Goal: Register for event/course

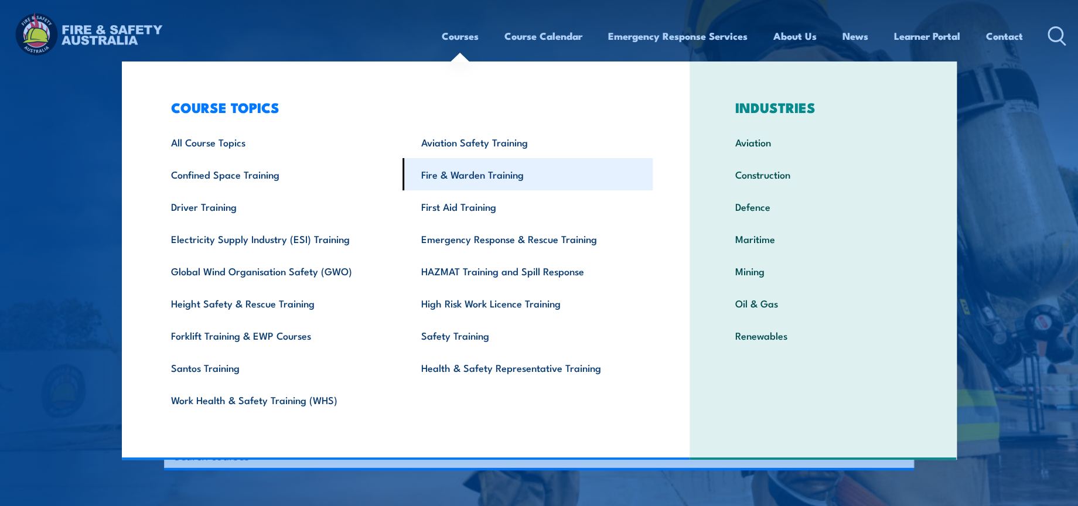
click at [473, 183] on link "Fire & Warden Training" at bounding box center [527, 174] width 250 height 32
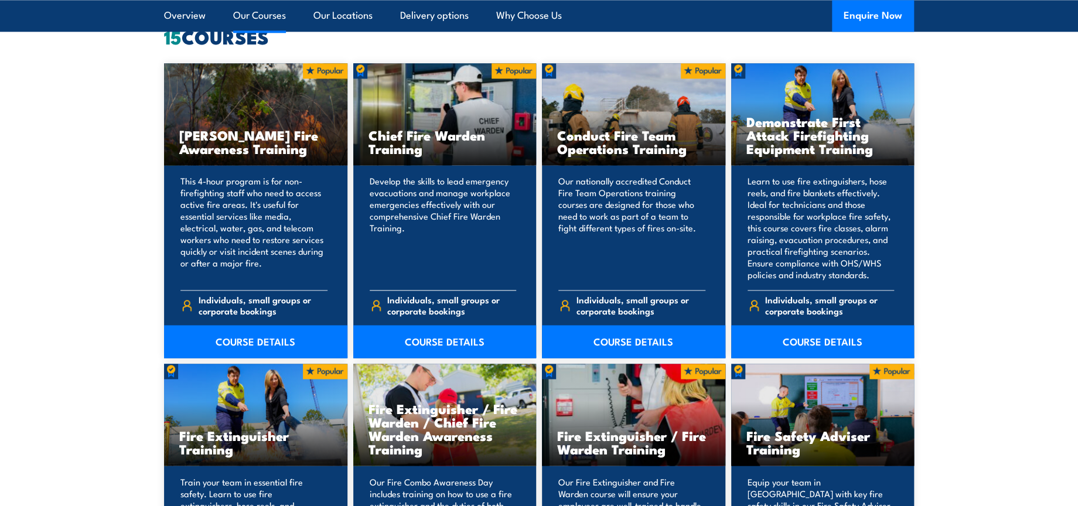
scroll to position [911, 0]
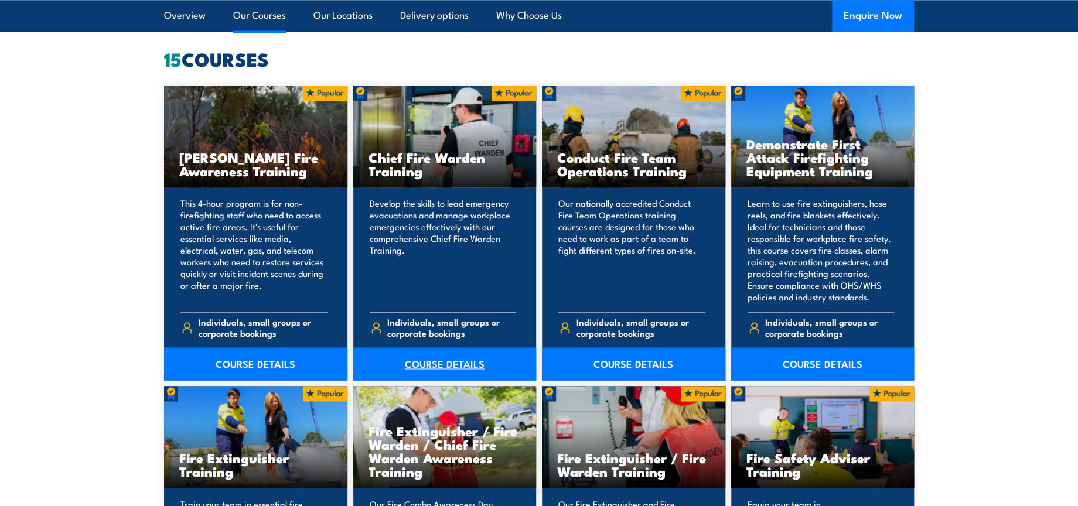
click at [458, 364] on link "COURSE DETAILS" at bounding box center [444, 363] width 183 height 33
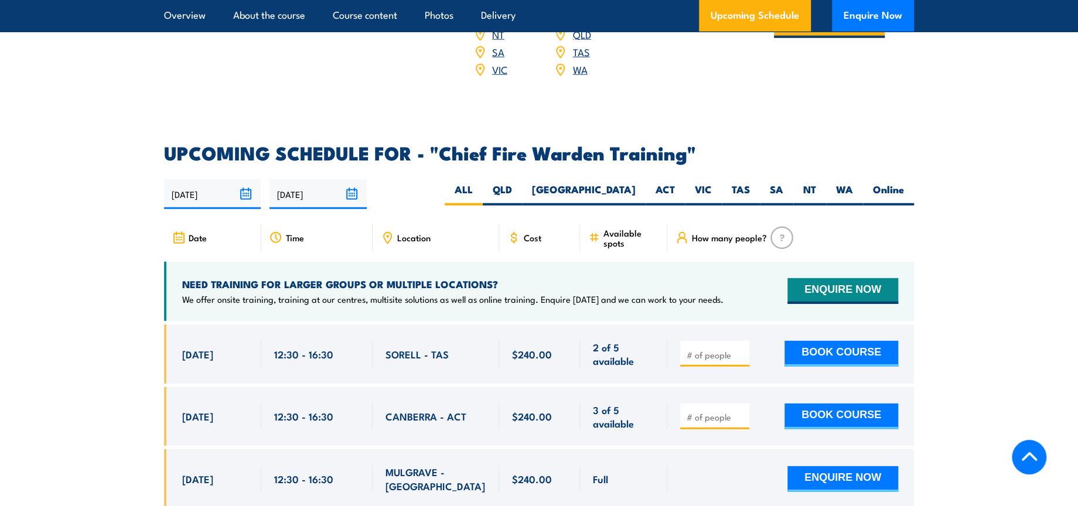
scroll to position [1952, 0]
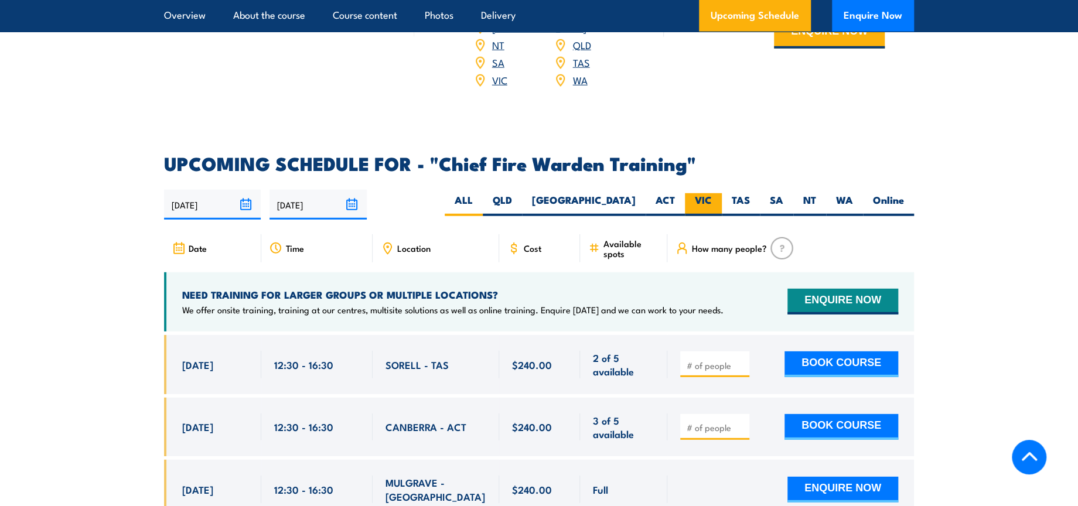
click at [698, 193] on label "VIC" at bounding box center [703, 204] width 37 height 23
click at [712, 193] on input "VIC" at bounding box center [716, 197] width 8 height 8
radio input "true"
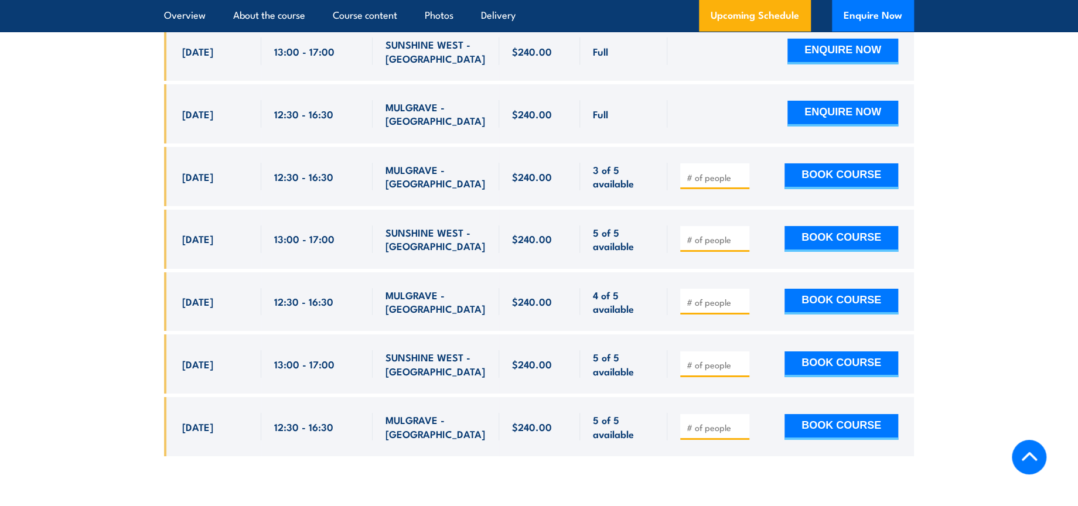
scroll to position [2476, 0]
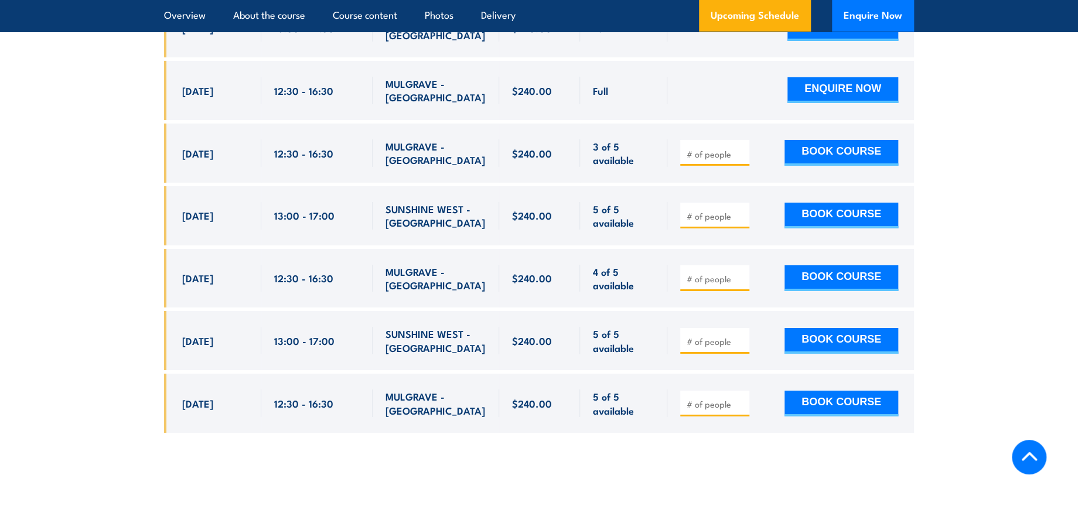
click at [1013, 155] on section "UPCOMING SCHEDULE FOR - "Chief Fire Warden Training" 22/09/2025 21/03/2026" at bounding box center [539, 40] width 1078 height 820
click at [952, 183] on section "UPCOMING SCHEDULE FOR - "Chief Fire Warden Training" 22/09/2025 21/03/2026" at bounding box center [539, 40] width 1078 height 820
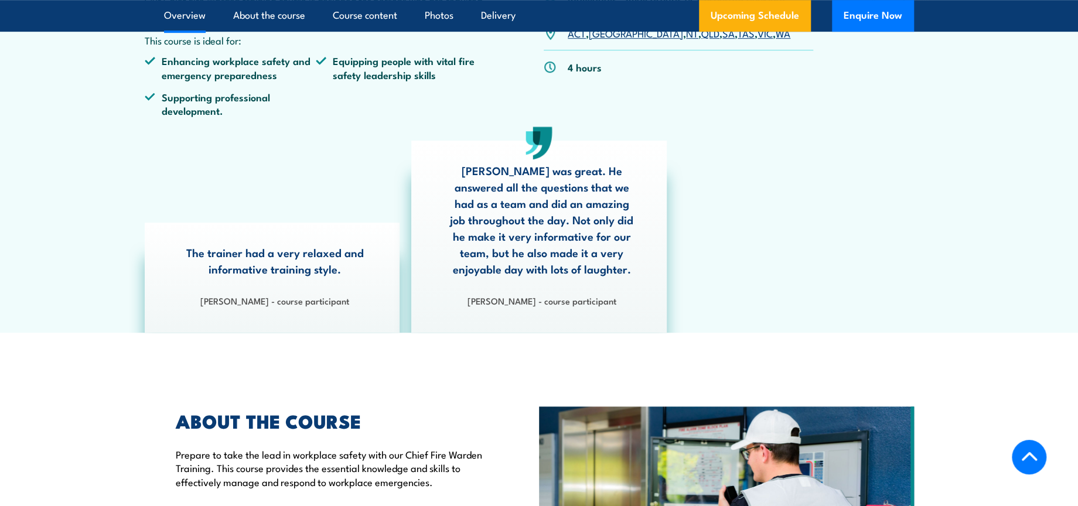
scroll to position [0, 0]
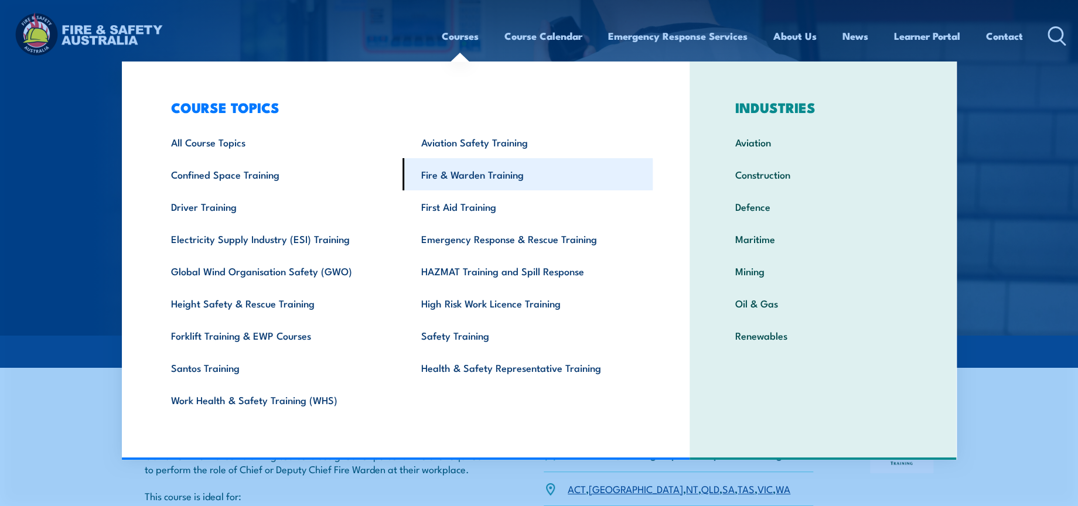
click at [462, 168] on link "Fire & Warden Training" at bounding box center [527, 174] width 250 height 32
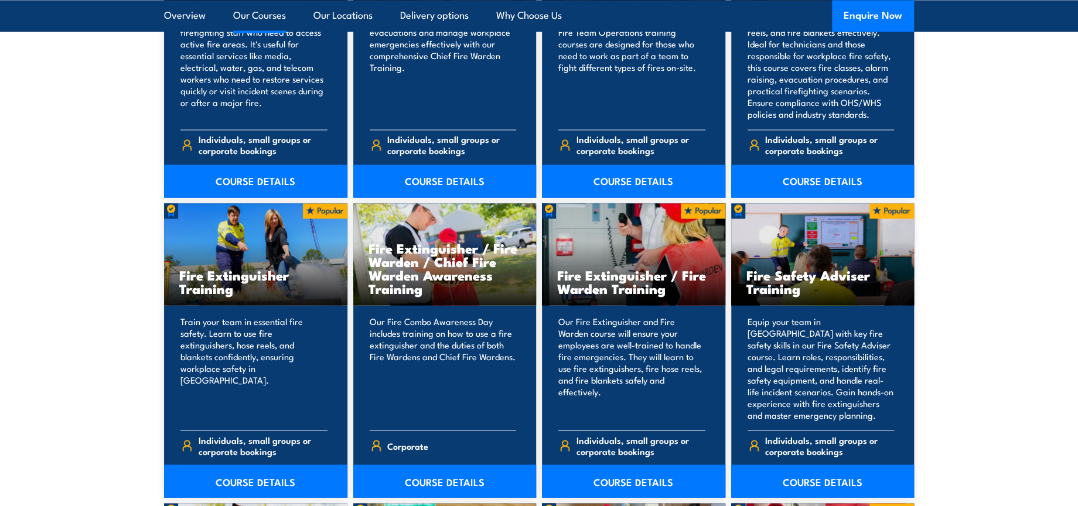
scroll to position [1106, 0]
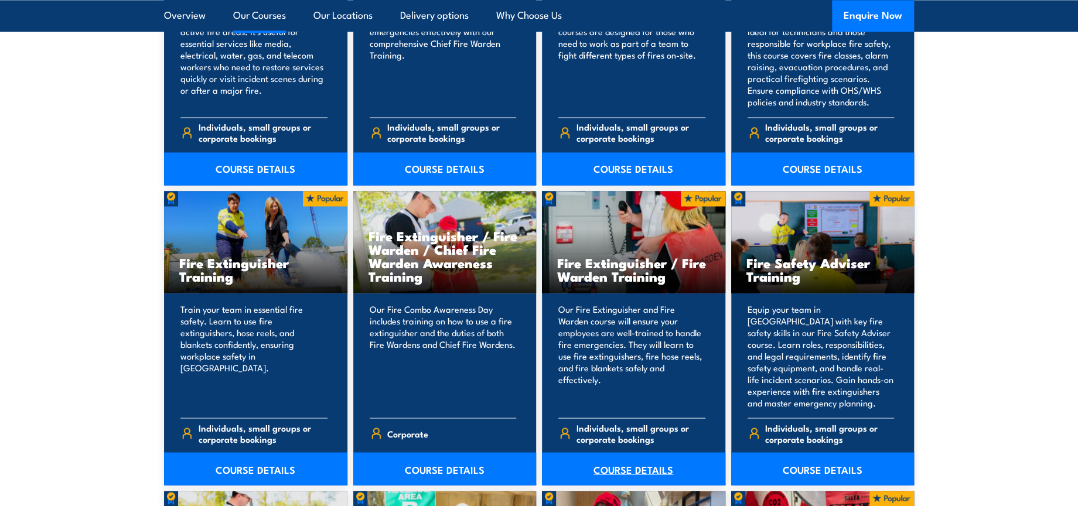
click at [639, 470] on link "COURSE DETAILS" at bounding box center [633, 468] width 183 height 33
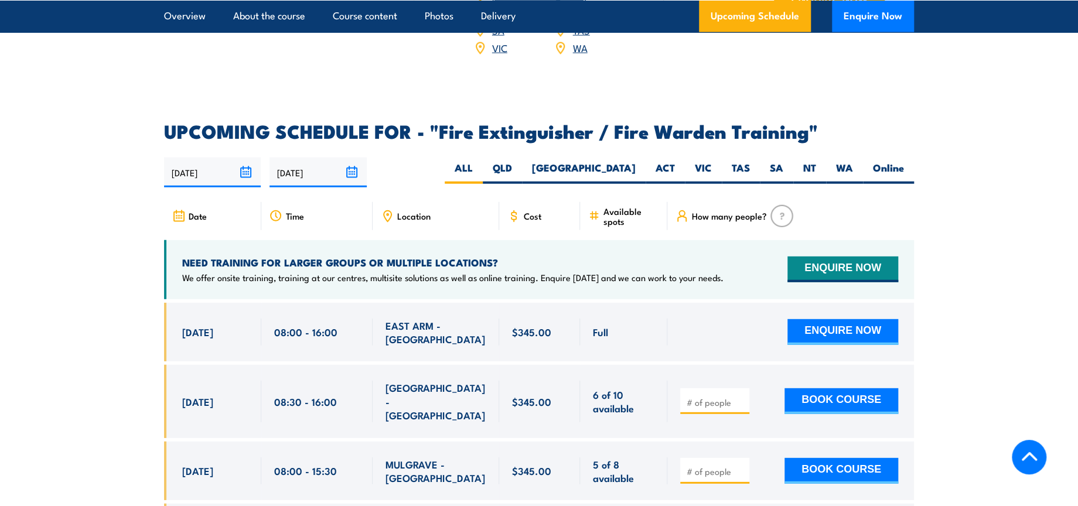
scroll to position [1822, 0]
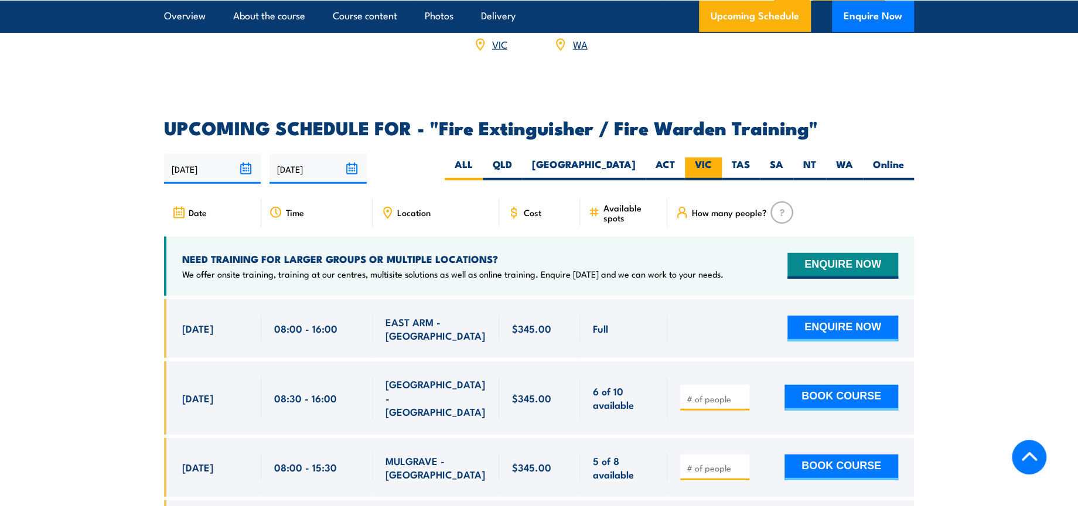
click at [705, 158] on label "VIC" at bounding box center [703, 169] width 37 height 23
click at [712, 158] on input "VIC" at bounding box center [716, 162] width 8 height 8
radio input "true"
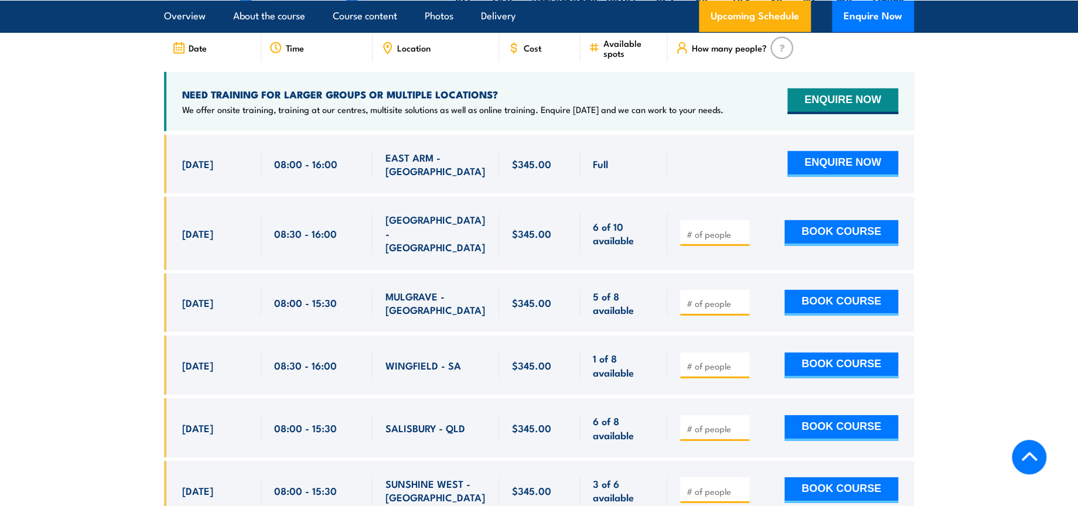
scroll to position [2017, 0]
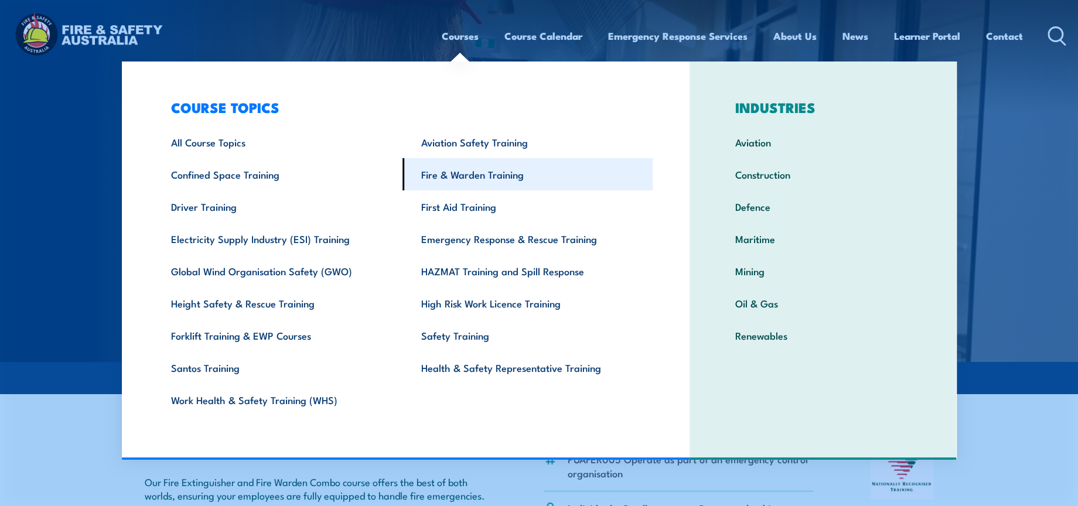
click at [481, 181] on link "Fire & Warden Training" at bounding box center [527, 174] width 250 height 32
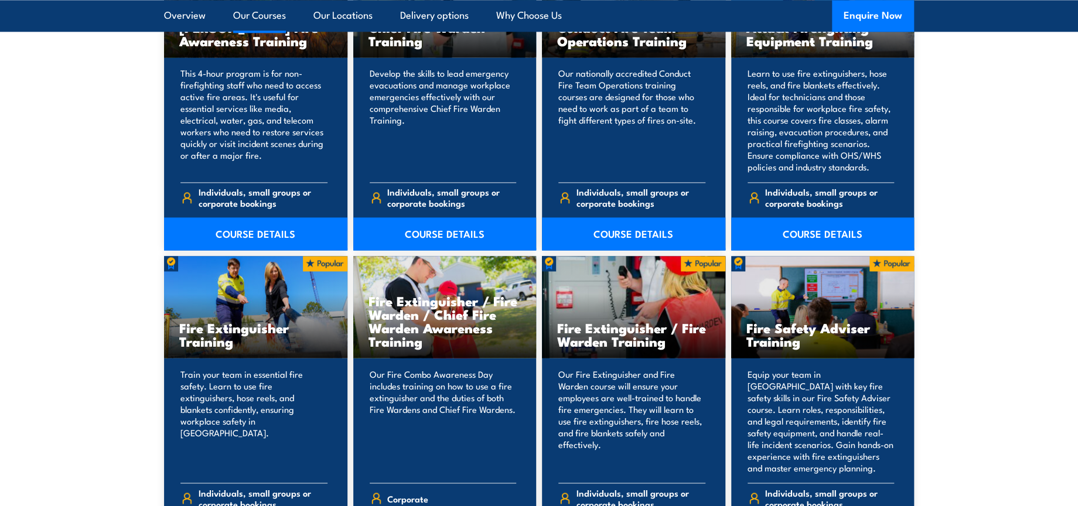
scroll to position [976, 0]
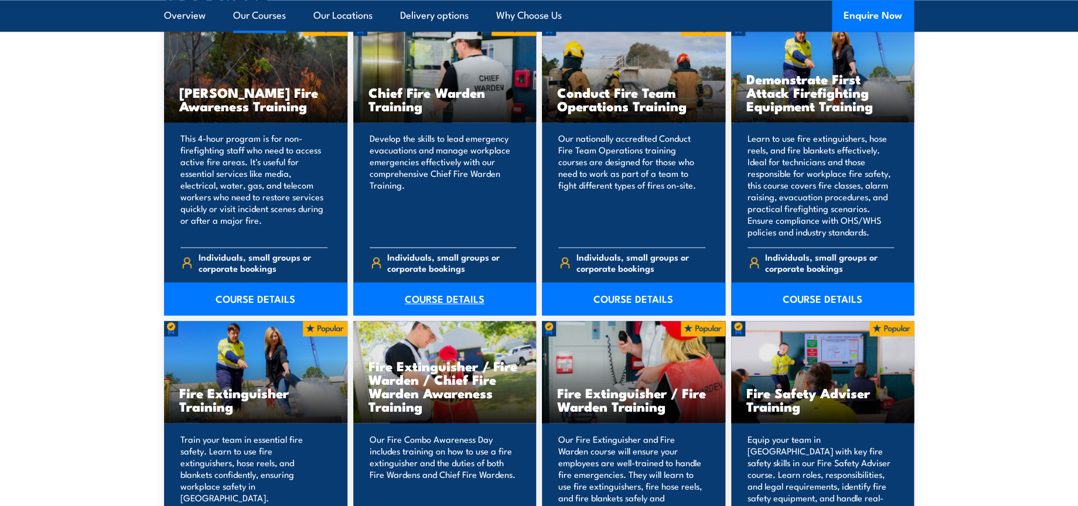
click at [459, 294] on link "COURSE DETAILS" at bounding box center [444, 298] width 183 height 33
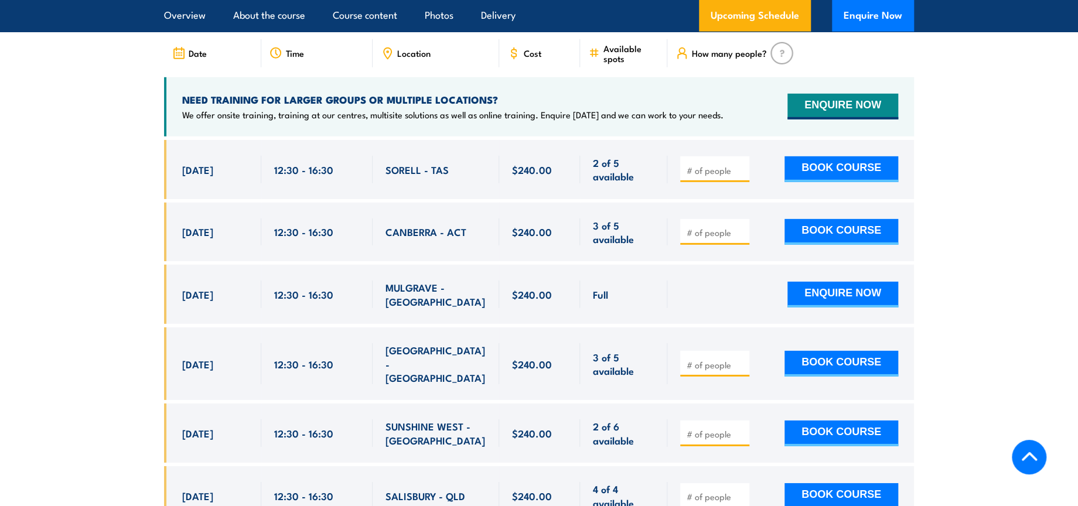
scroll to position [1822, 0]
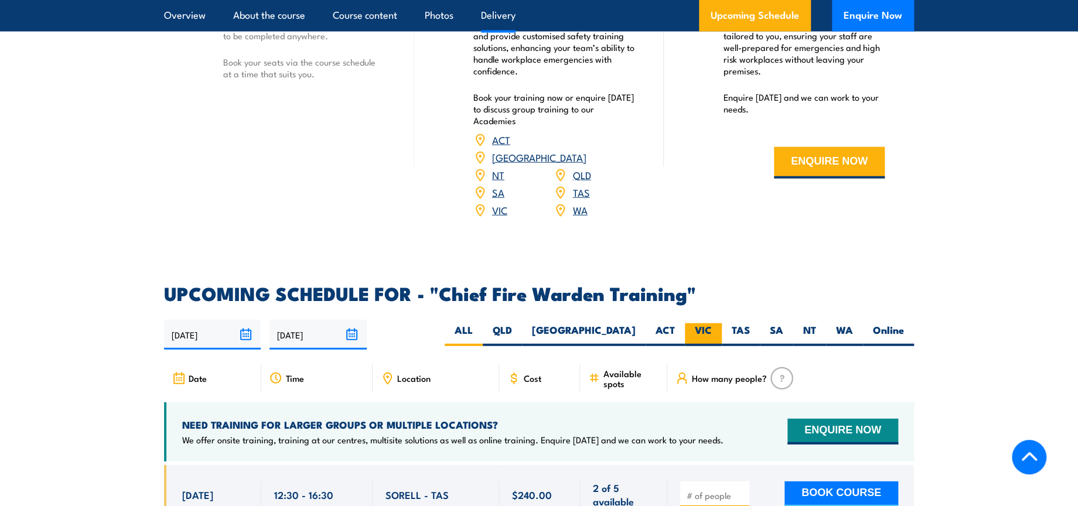
click at [716, 323] on label "VIC" at bounding box center [703, 334] width 37 height 23
click at [716, 323] on input "VIC" at bounding box center [716, 327] width 8 height 8
radio input "true"
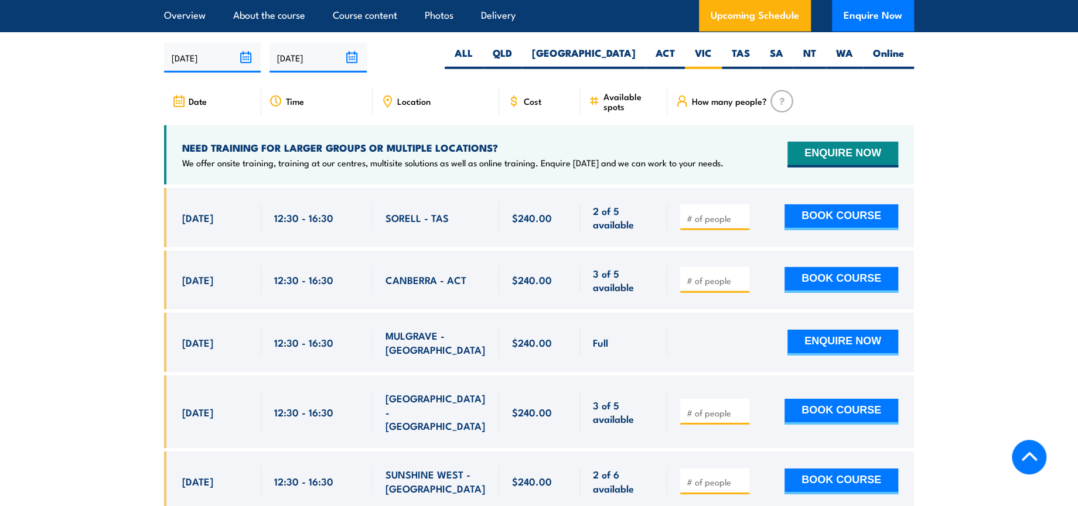
scroll to position [2212, 0]
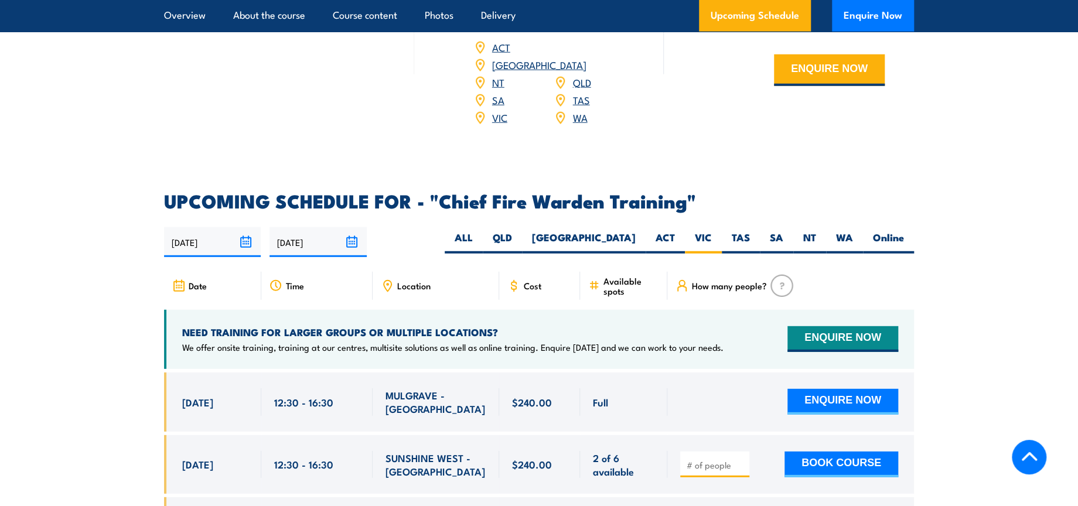
scroll to position [2082, 0]
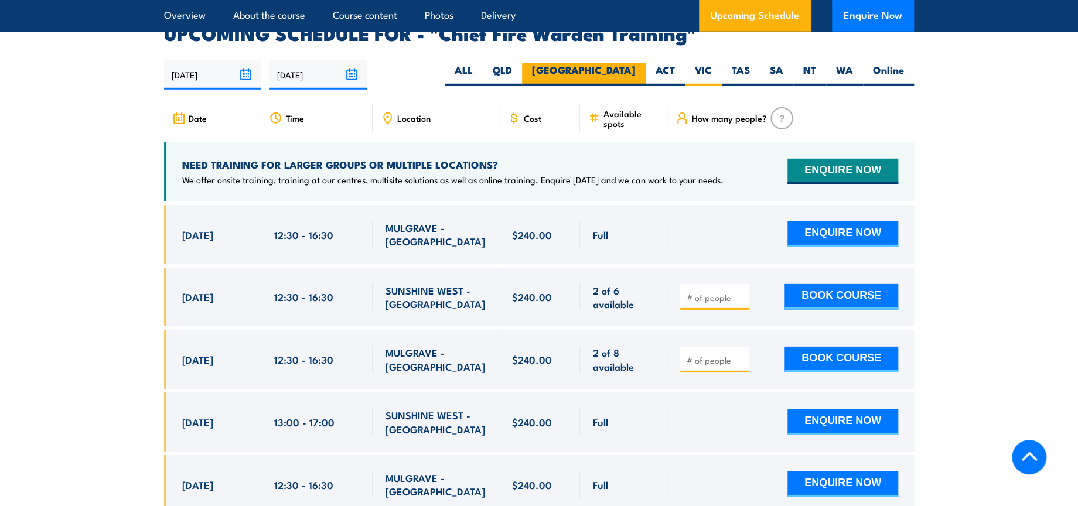
click at [631, 63] on label "[GEOGRAPHIC_DATA]" at bounding box center [584, 74] width 124 height 23
click at [636, 63] on input "[GEOGRAPHIC_DATA]" at bounding box center [640, 67] width 8 height 8
radio input "true"
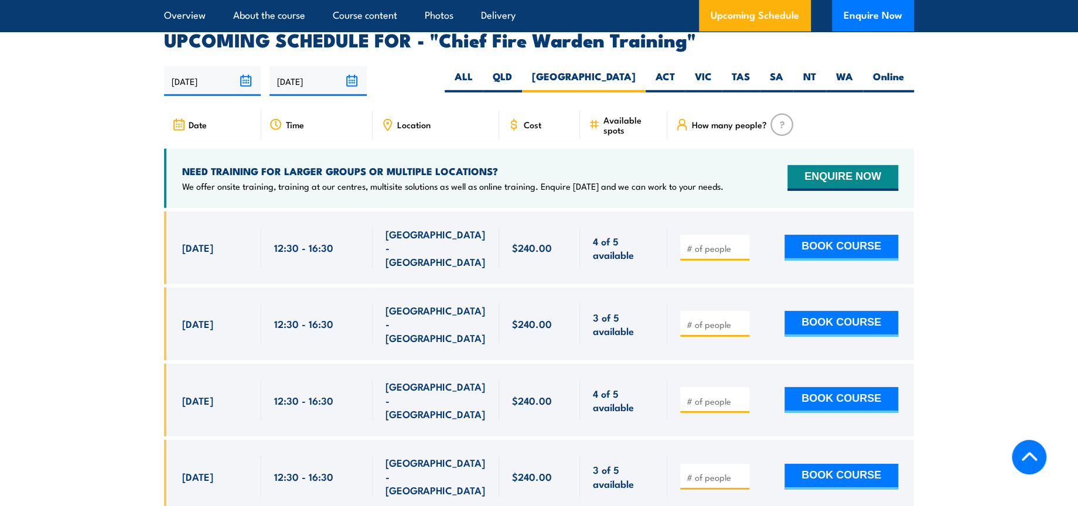
scroll to position [2089, 0]
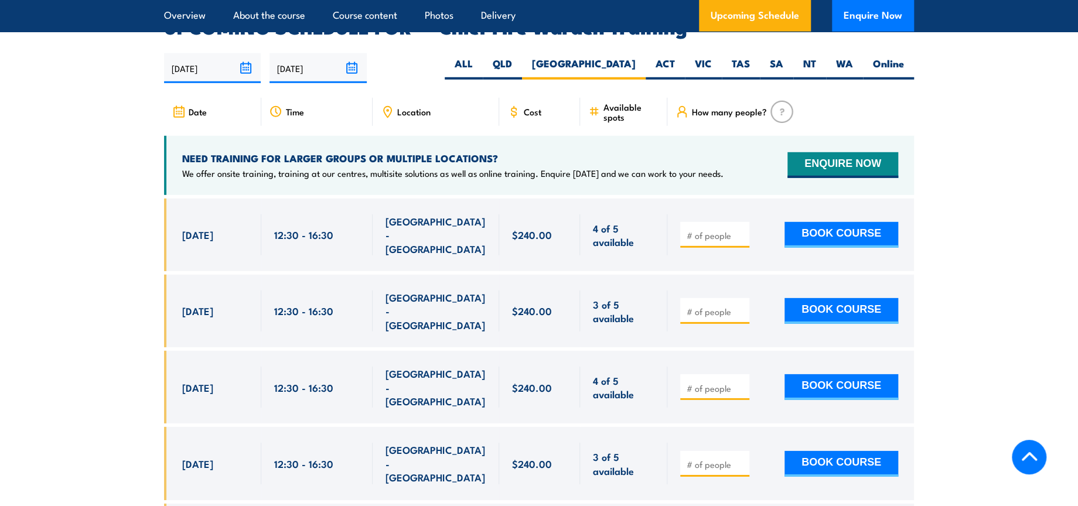
click at [703, 230] on input "number" at bounding box center [715, 236] width 59 height 12
drag, startPoint x: 384, startPoint y: 211, endPoint x: 479, endPoint y: 211, distance: 94.9
click at [479, 211] on div "SMITHFIELD - NSW" at bounding box center [436, 235] width 127 height 73
copy span "SMITHFIELD - NSW"
drag, startPoint x: 270, startPoint y: 211, endPoint x: 332, endPoint y: 213, distance: 61.5
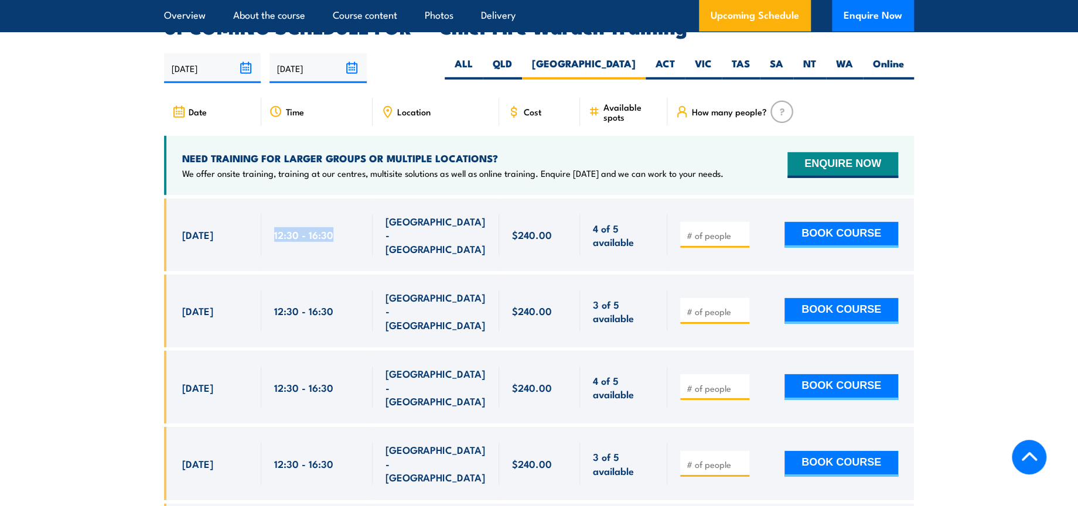
click at [332, 213] on div "12:30 - 16:30" at bounding box center [316, 235] width 111 height 73
copy span "12:30 - 16:30"
click at [716, 230] on input "number" at bounding box center [715, 236] width 59 height 12
type input "1"
